Goal: Information Seeking & Learning: Find specific fact

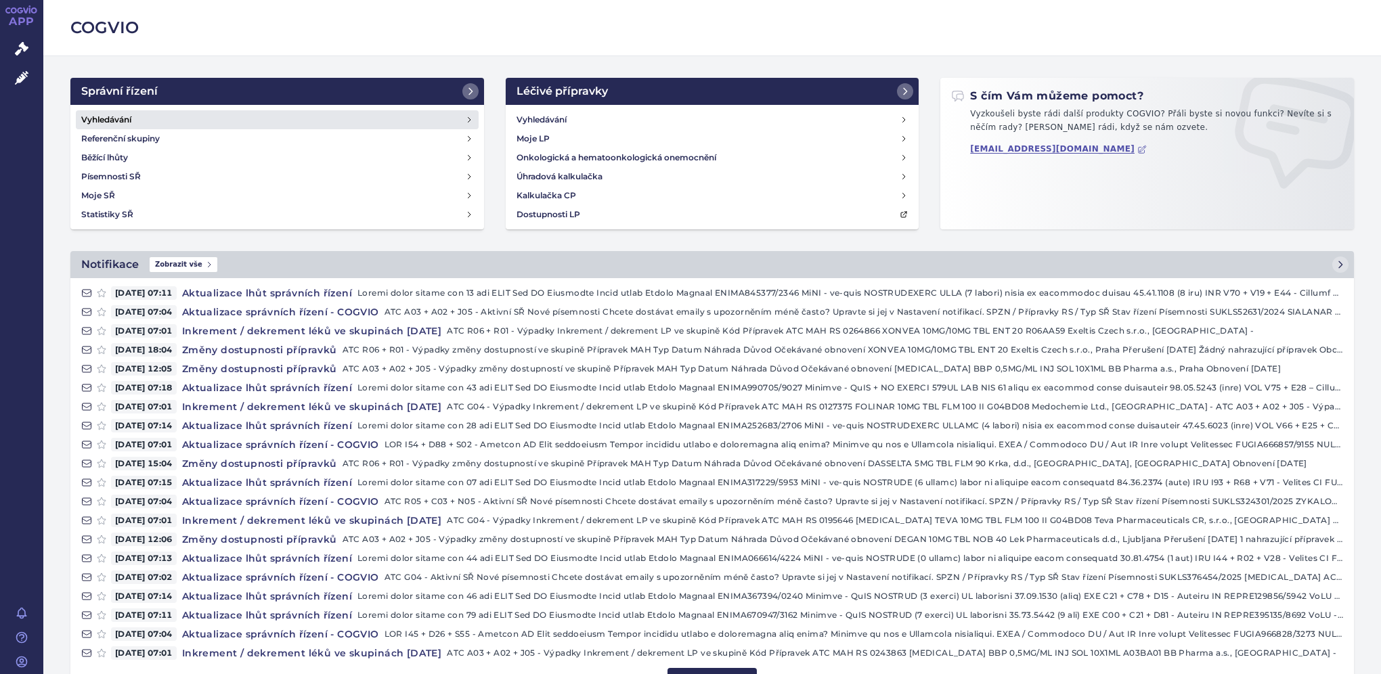
click at [223, 124] on link "Vyhledávání" at bounding box center [277, 119] width 403 height 19
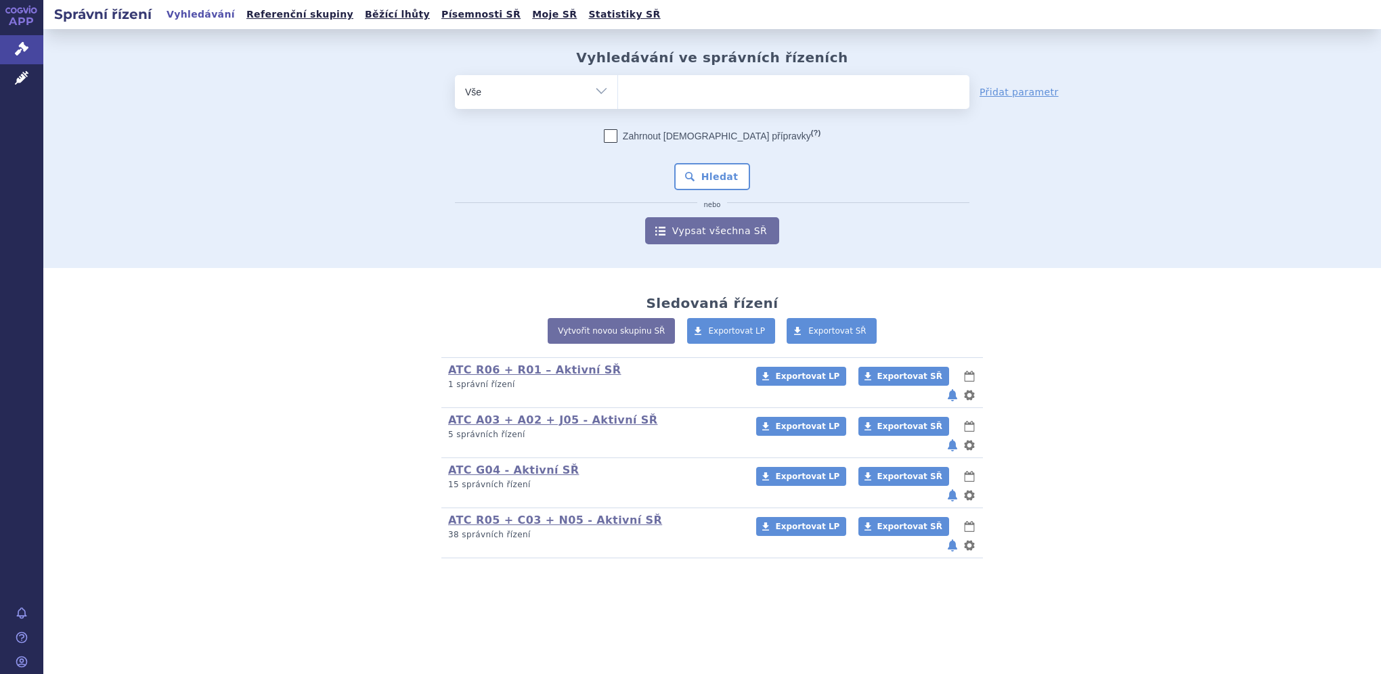
click at [633, 92] on input "search" at bounding box center [631, 90] width 7 height 17
type input "ga"
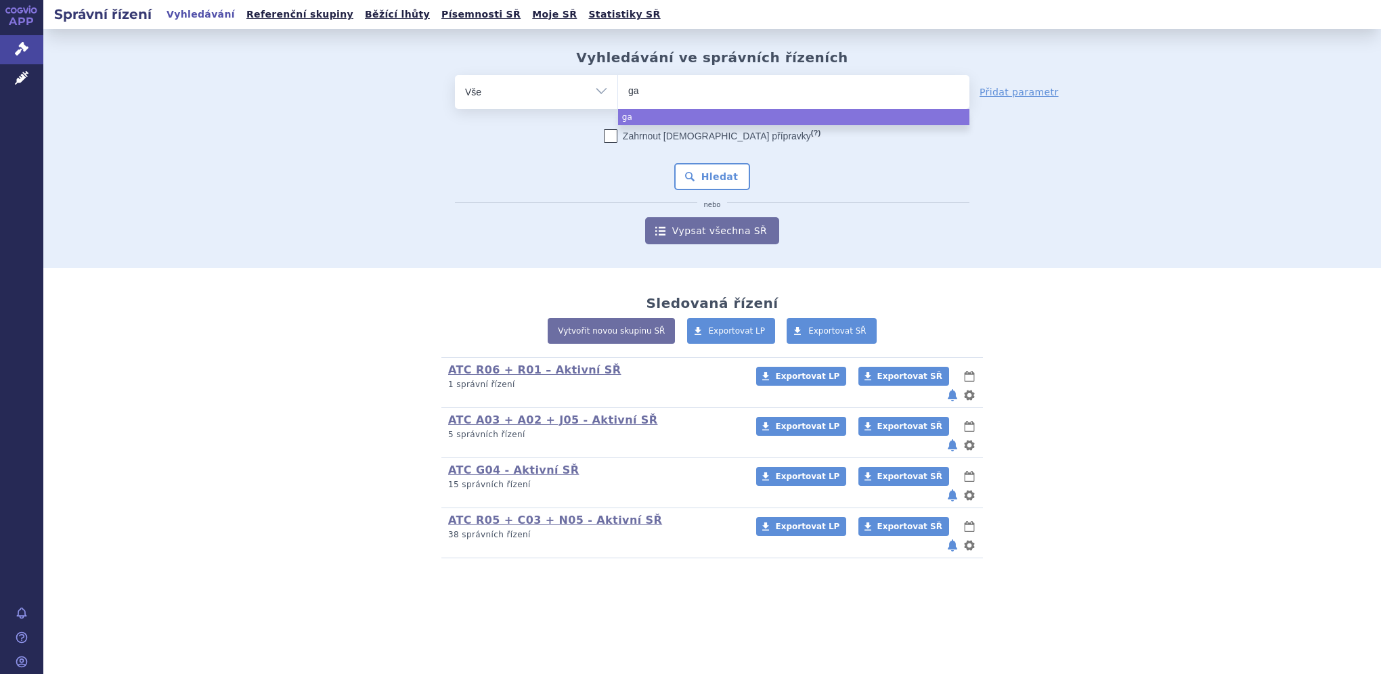
type input "gad"
type input "gadot"
type input "gadoter"
type input "gadoteri"
type input "gadoteric"
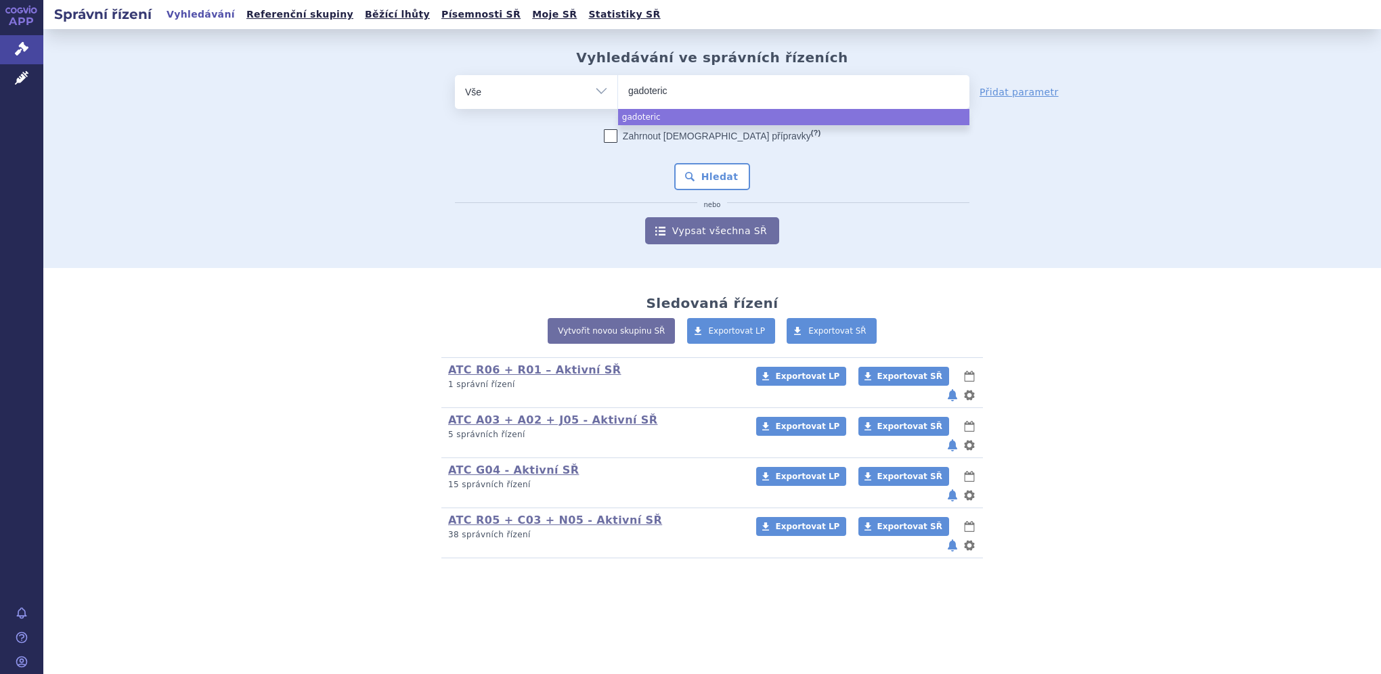
type input "gadoteric"
type input "gadoteric ac"
type input "gadoteric aci"
type input "gadoteric acid"
select select "gadoteric acid"
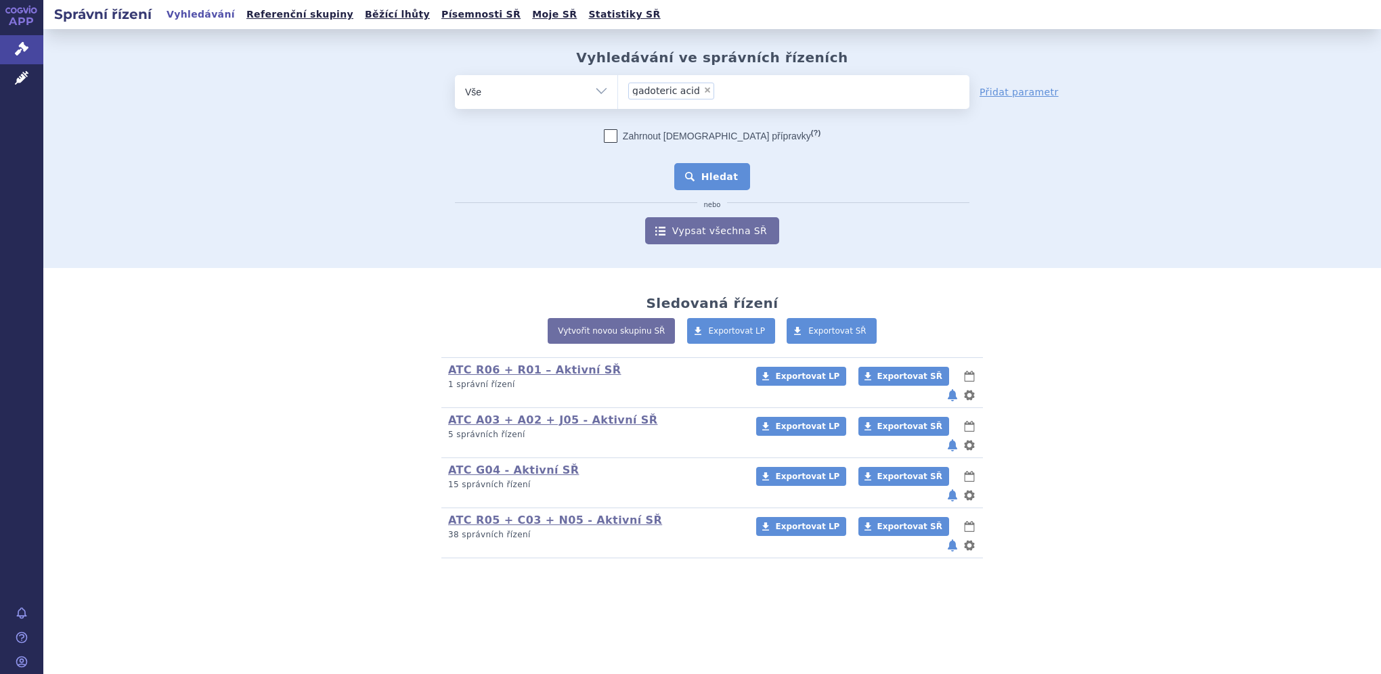
click at [717, 165] on button "Hledat" at bounding box center [712, 176] width 76 height 27
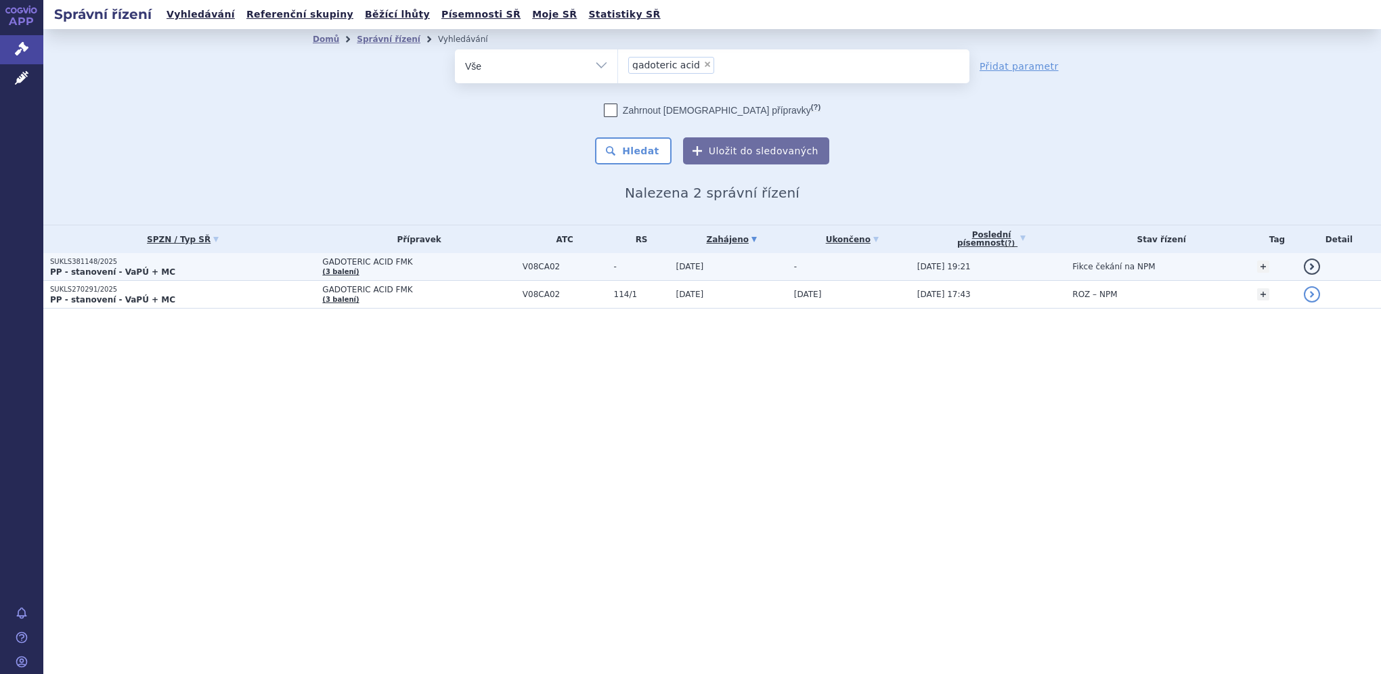
click at [935, 263] on span "22.09.2025 19:21" at bounding box center [943, 266] width 53 height 9
